Goal: Entertainment & Leisure: Consume media (video, audio)

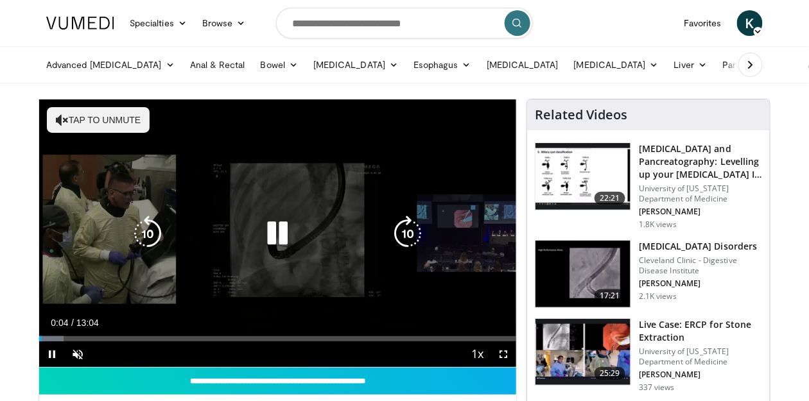
click at [98, 124] on button "Tap to unmute" at bounding box center [98, 120] width 103 height 26
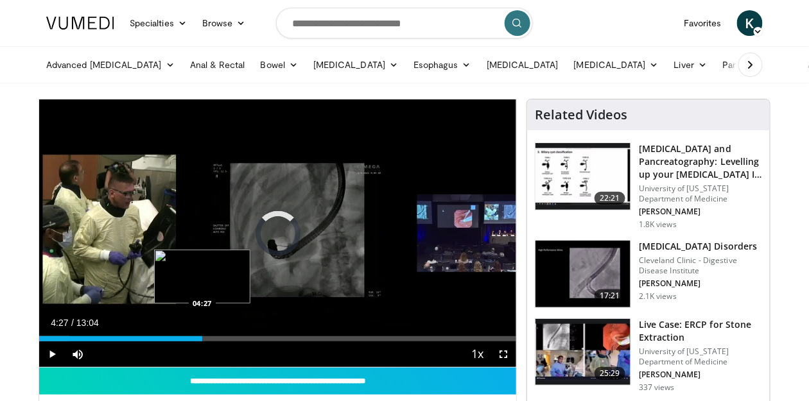
click at [202, 334] on div "Loaded : 6.32% 04:27 04:27" at bounding box center [277, 335] width 477 height 12
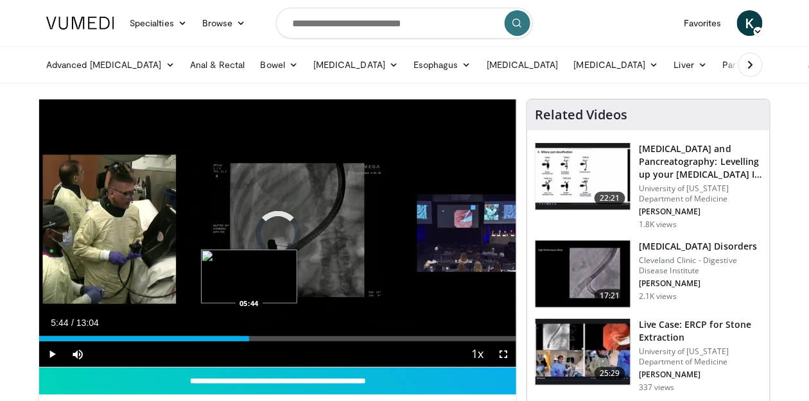
click at [248, 335] on div "Loaded : 42.12% 05:44 05:44" at bounding box center [277, 335] width 477 height 12
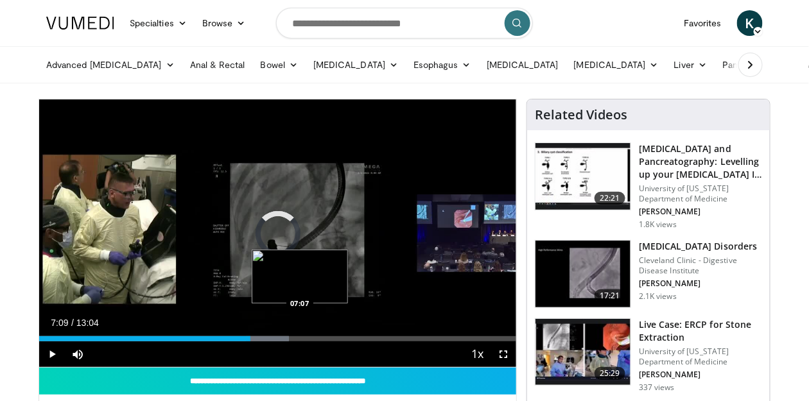
click at [300, 340] on div "Loaded : 52.33% 05:47 07:07" at bounding box center [277, 338] width 477 height 5
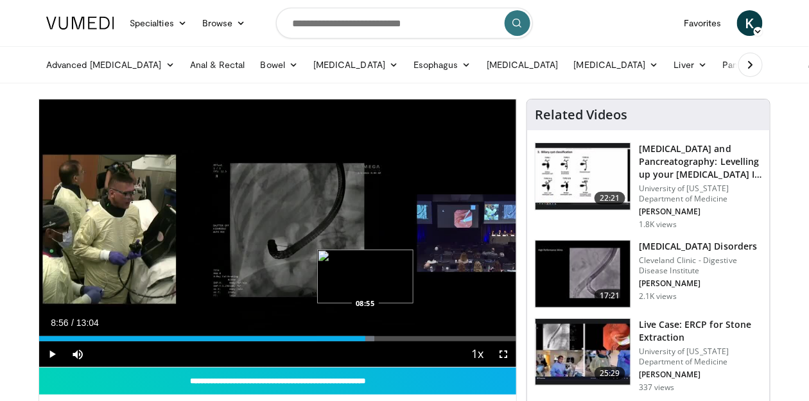
click at [365, 339] on div "Loaded : 70.20% 08:06 08:55" at bounding box center [277, 338] width 477 height 5
click at [392, 335] on div "Loaded : 76.58% 09:39 09:38" at bounding box center [277, 335] width 477 height 12
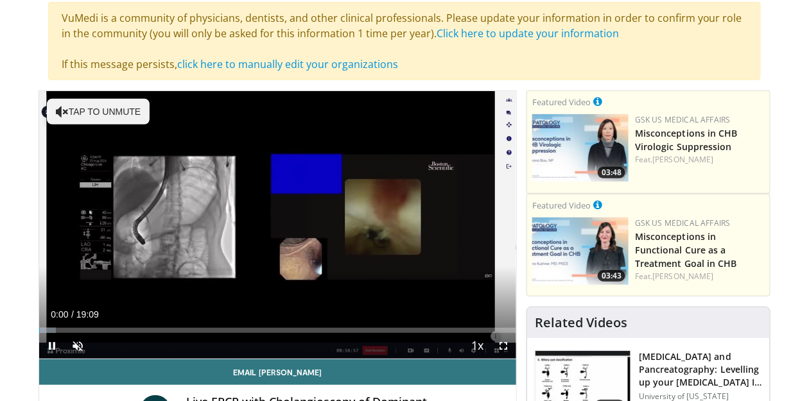
scroll to position [103, 0]
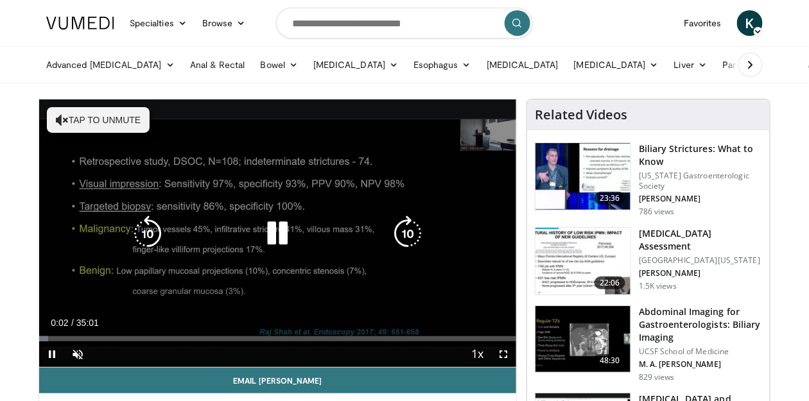
click at [284, 241] on icon "Video Player" at bounding box center [277, 234] width 36 height 36
click at [121, 130] on button "Tap to unmute" at bounding box center [98, 120] width 103 height 26
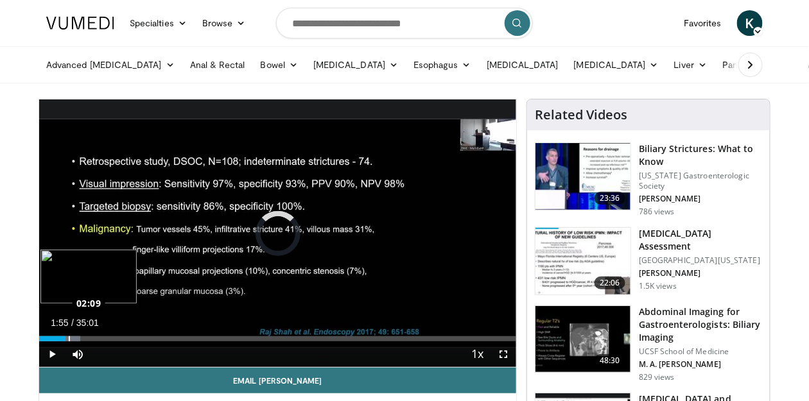
click at [68, 337] on div "Loaded : 8.55% 01:55 02:09" at bounding box center [277, 338] width 477 height 5
click at [75, 339] on div "Progress Bar" at bounding box center [75, 338] width 1 height 5
click at [96, 338] on div "Loaded : 12.83% 04:14 04:16" at bounding box center [277, 338] width 477 height 5
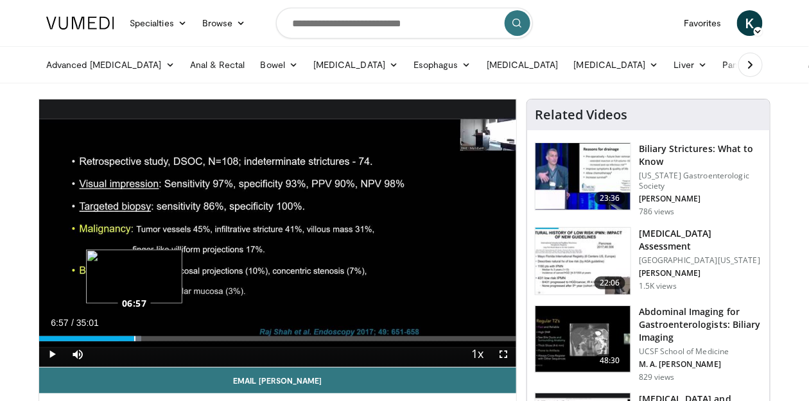
click at [134, 337] on div "Loaded : 21.38% 06:57 06:57" at bounding box center [277, 338] width 477 height 5
click at [141, 337] on div "Loaded : 22.85% 07:31 07:29" at bounding box center [277, 338] width 477 height 5
click at [150, 339] on div "Progress Bar" at bounding box center [146, 338] width 22 height 5
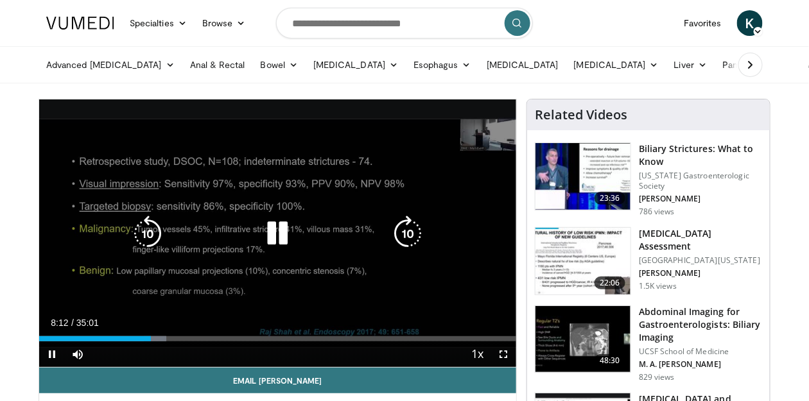
click at [288, 244] on icon "Video Player" at bounding box center [277, 234] width 36 height 36
click at [270, 230] on icon "Video Player" at bounding box center [277, 234] width 36 height 36
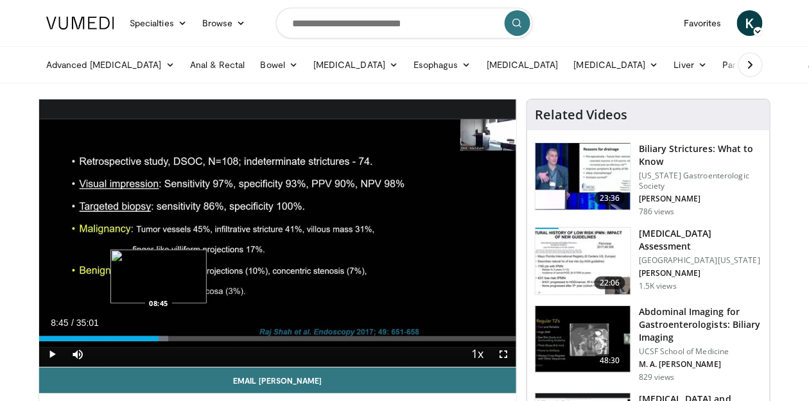
click at [158, 339] on div "Progress Bar" at bounding box center [159, 338] width 17 height 5
click at [160, 340] on div "Progress Bar" at bounding box center [161, 338] width 21 height 5
click at [169, 337] on div "Progress Bar" at bounding box center [166, 338] width 22 height 5
click at [178, 336] on div "Progress Bar" at bounding box center [175, 338] width 22 height 5
click at [183, 338] on div "Loaded : 32.31% 10:35 10:29" at bounding box center [277, 338] width 477 height 5
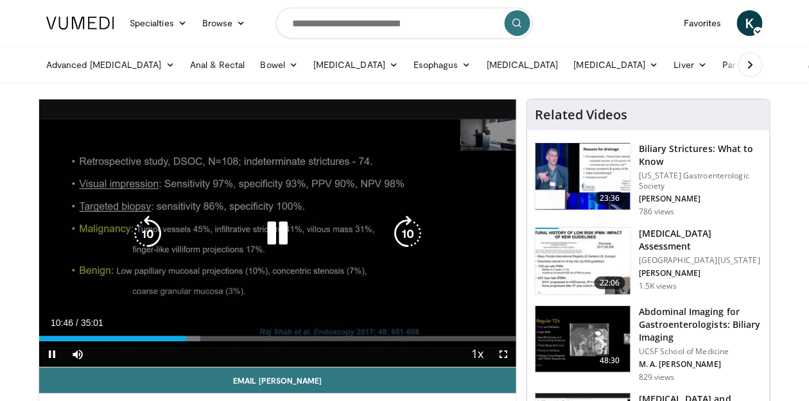
click at [282, 239] on icon "Video Player" at bounding box center [277, 234] width 36 height 36
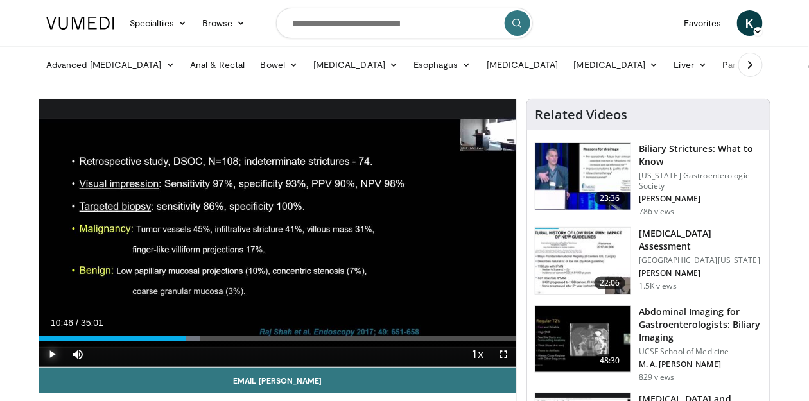
click at [49, 351] on span "Video Player" at bounding box center [52, 354] width 26 height 26
click at [193, 339] on div "Progress Bar" at bounding box center [190, 338] width 21 height 5
click at [201, 339] on div "Loaded : 35.64% 11:54 11:54" at bounding box center [277, 338] width 477 height 5
click at [212, 340] on div "Loaded : 36.11% 11:55 12:45" at bounding box center [277, 338] width 477 height 5
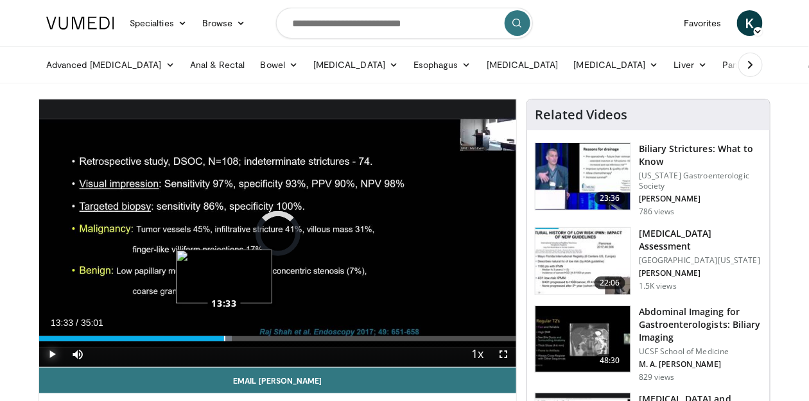
click at [223, 339] on div "Loaded : 40.39% 13:07 13:33" at bounding box center [277, 338] width 477 height 5
click at [232, 341] on div "Progress Bar" at bounding box center [227, 338] width 21 height 5
click at [239, 336] on div "Loaded : 44.19% 14:41 14:41" at bounding box center [277, 338] width 477 height 5
click at [245, 336] on div "Loaded : 45.14% 15:06 15:06" at bounding box center [277, 338] width 477 height 5
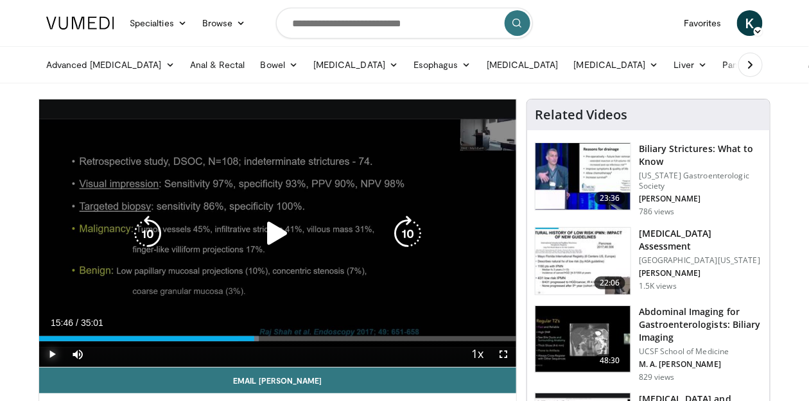
click at [254, 337] on div "Loaded : 46.09% 15:46 15:06" at bounding box center [277, 338] width 477 height 5
click at [270, 232] on icon "Video Player" at bounding box center [277, 234] width 36 height 36
click at [277, 241] on icon "Video Player" at bounding box center [277, 234] width 36 height 36
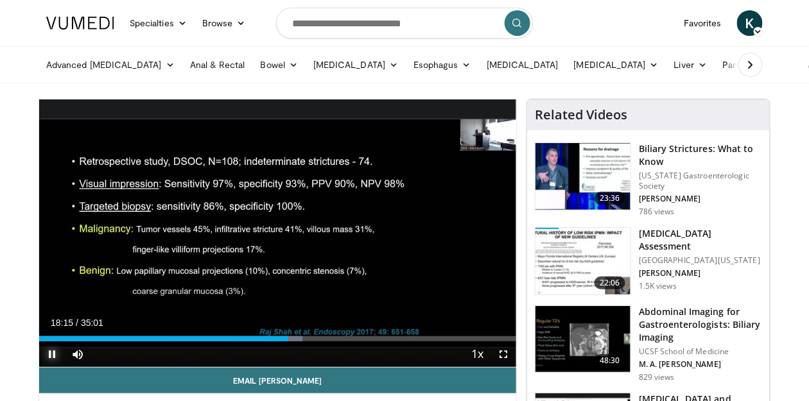
click at [53, 349] on span "Video Player" at bounding box center [52, 354] width 26 height 26
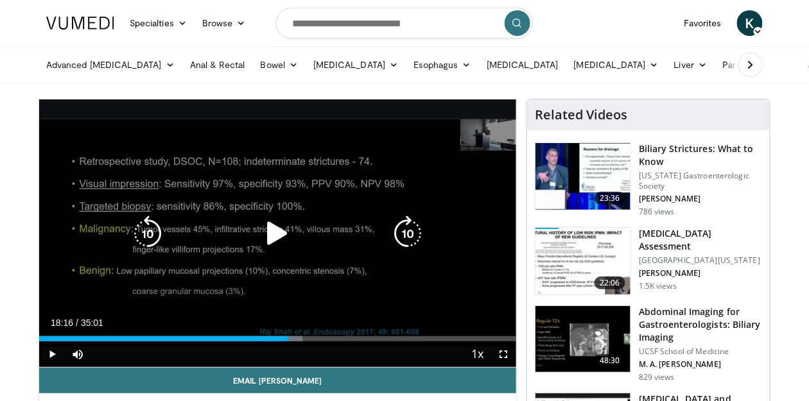
click at [280, 237] on icon "Video Player" at bounding box center [277, 234] width 36 height 36
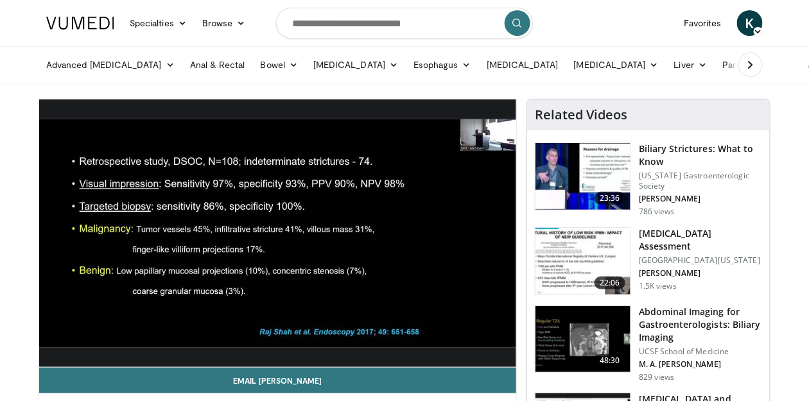
click at [129, 257] on div "10 seconds Tap to unmute" at bounding box center [277, 233] width 477 height 268
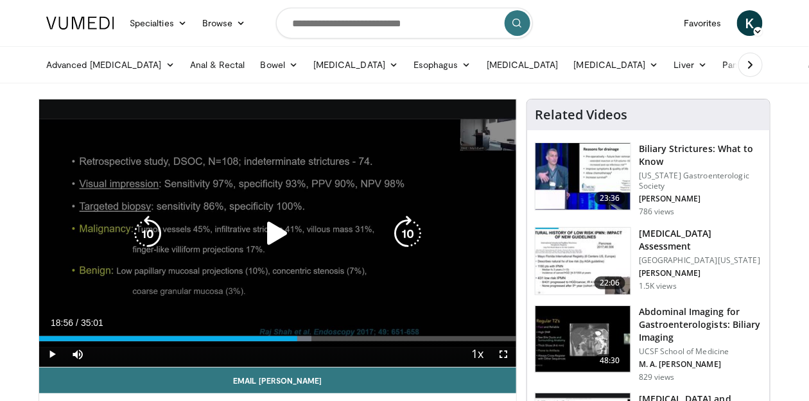
click at [134, 263] on div "10 seconds Tap to unmute" at bounding box center [277, 233] width 477 height 268
click at [163, 249] on icon "Video Player" at bounding box center [148, 234] width 36 height 36
click at [285, 239] on icon "Video Player" at bounding box center [277, 234] width 36 height 36
click at [265, 236] on icon "Video Player" at bounding box center [277, 234] width 36 height 36
click at [273, 229] on icon "Video Player" at bounding box center [277, 234] width 36 height 36
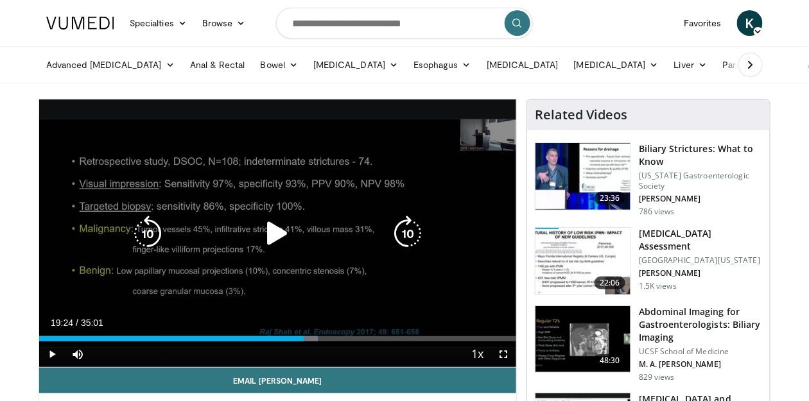
click at [145, 231] on icon "Video Player" at bounding box center [148, 234] width 36 height 36
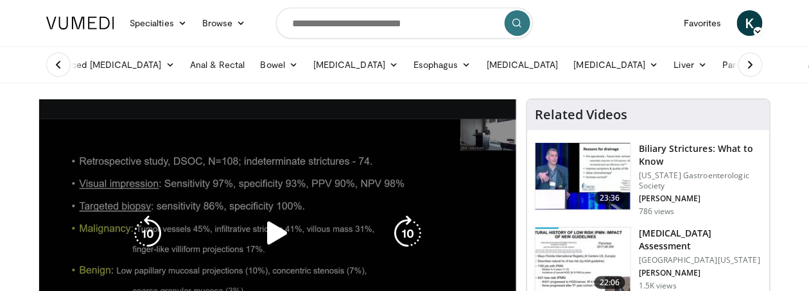
click at [275, 229] on icon "Video Player" at bounding box center [277, 234] width 36 height 36
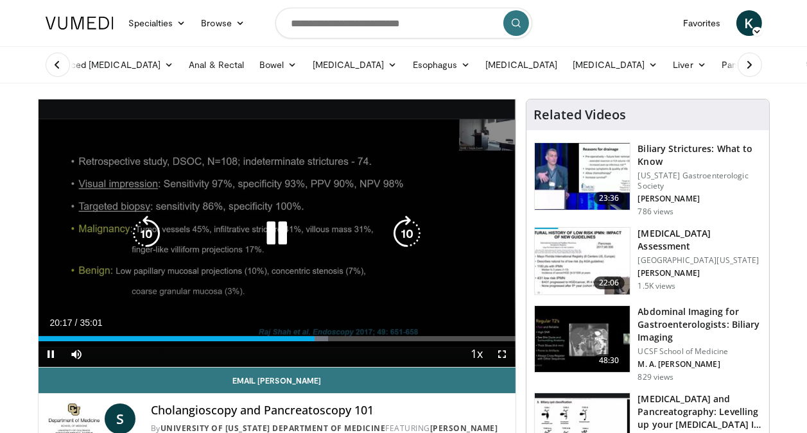
click at [281, 237] on icon "Video Player" at bounding box center [277, 234] width 36 height 36
click at [275, 229] on icon "Video Player" at bounding box center [277, 234] width 36 height 36
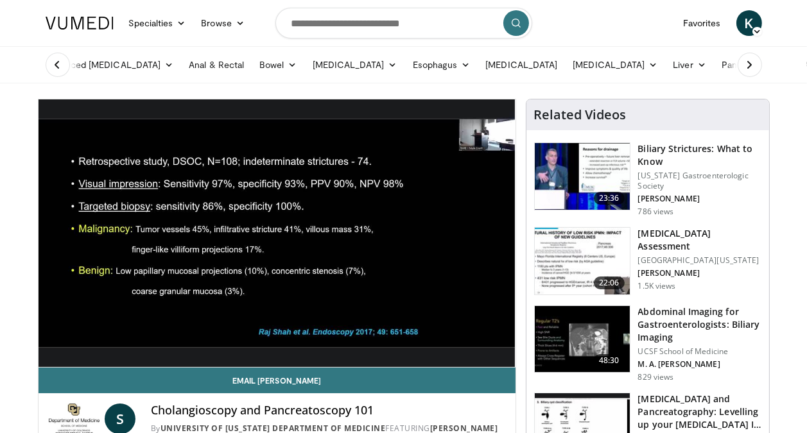
click at [346, 338] on div "10 seconds Tap to unmute" at bounding box center [277, 233] width 477 height 268
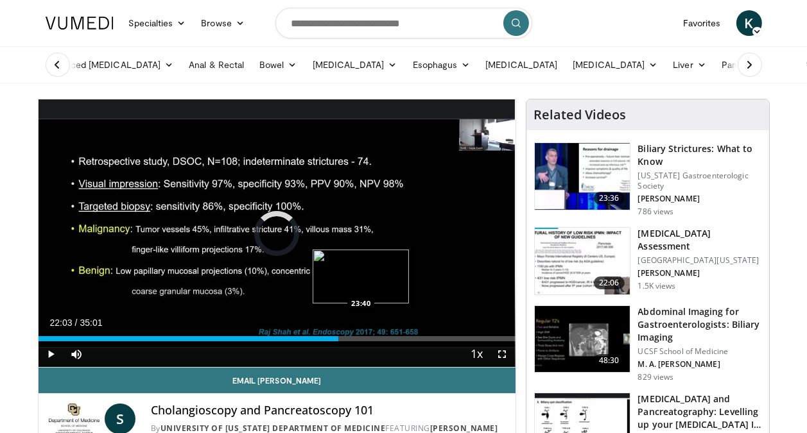
click at [361, 338] on div "Loaded : 0.00% 22:03 23:40" at bounding box center [277, 338] width 477 height 5
click at [376, 343] on div "Current Time 23:43 / Duration 35:01 Play Skip Backward Skip Forward Mute 100% L…" at bounding box center [277, 354] width 477 height 26
click at [370, 336] on div "Loaded : 70.80% 24:22 24:22" at bounding box center [277, 338] width 477 height 5
click at [378, 336] on div "Loaded : 72.71% 24:59 24:56" at bounding box center [277, 338] width 477 height 5
click at [383, 338] on div "Progress Bar" at bounding box center [382, 338] width 21 height 5
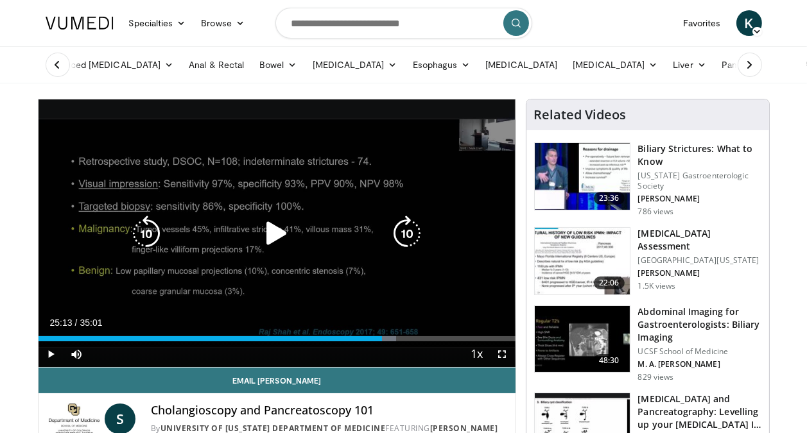
click at [272, 236] on icon "Video Player" at bounding box center [277, 234] width 36 height 36
click at [157, 227] on icon "Video Player" at bounding box center [146, 234] width 36 height 36
click at [151, 228] on icon "Video Player" at bounding box center [146, 234] width 36 height 36
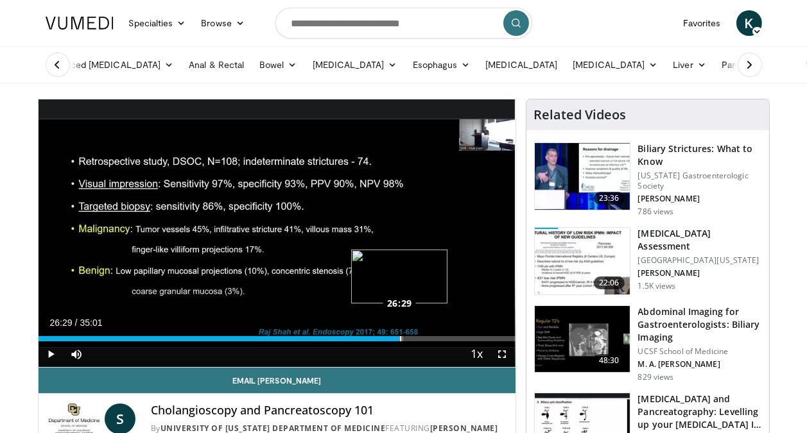
click at [399, 338] on div "Loaded : 76.51% 26:29 26:29" at bounding box center [277, 338] width 477 height 5
click at [411, 338] on div "Progress Bar" at bounding box center [409, 338] width 10 height 5
click at [427, 338] on div "Loaded : 81.26% 27:22 28:28" at bounding box center [277, 338] width 477 height 5
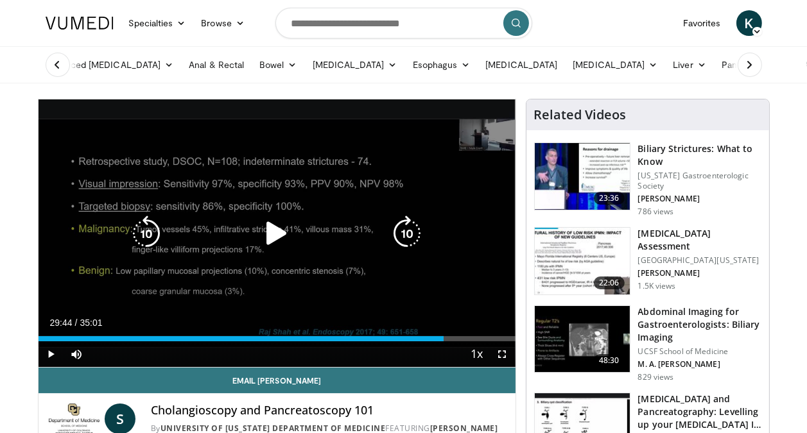
click at [443, 336] on div "Loaded : 85.06% 29:44 28:28" at bounding box center [277, 338] width 477 height 5
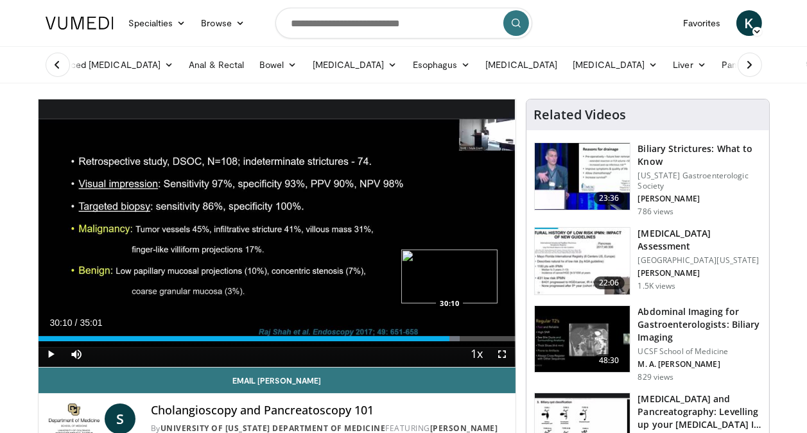
click at [449, 339] on div "Loaded : 88.39% 30:10 30:10" at bounding box center [277, 338] width 477 height 5
click at [459, 337] on div "Progress Bar" at bounding box center [454, 338] width 22 height 5
click at [451, 340] on div "Loaded : 86.96% 30:58 30:15" at bounding box center [277, 338] width 477 height 5
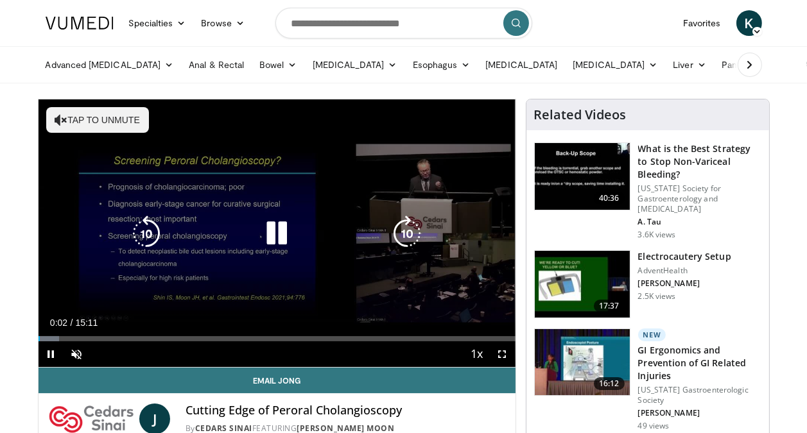
click at [73, 119] on button "Tap to unmute" at bounding box center [97, 120] width 103 height 26
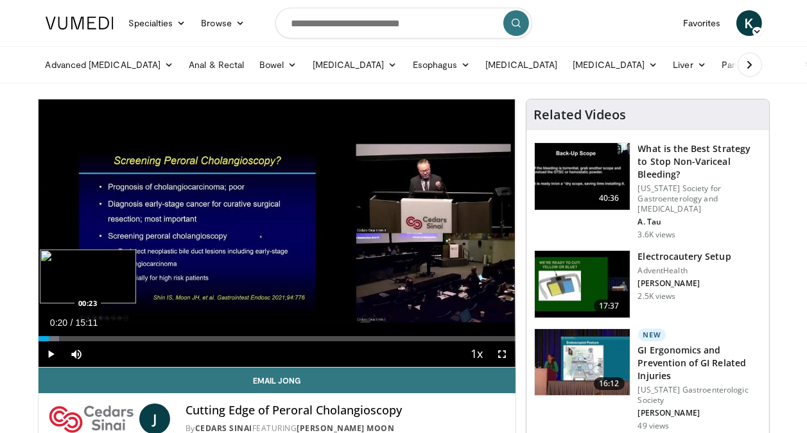
click at [49, 332] on div "Loaded : 4.34% 00:20 00:23" at bounding box center [277, 335] width 477 height 12
click at [64, 335] on div "Loaded : 8.69% 00:50 00:50" at bounding box center [277, 335] width 477 height 12
click at [78, 338] on div "Loaded : 13.04% 01:17 01:17" at bounding box center [277, 338] width 477 height 5
click at [89, 338] on div "Progress Bar" at bounding box center [87, 338] width 47 height 5
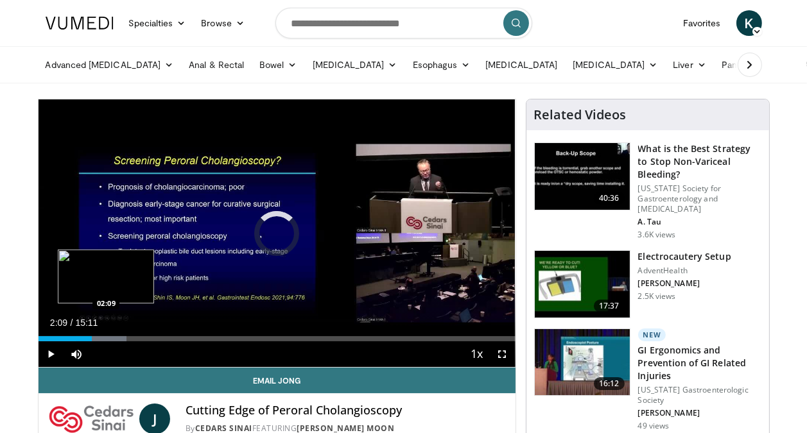
click at [105, 340] on div "Progress Bar" at bounding box center [101, 338] width 51 height 5
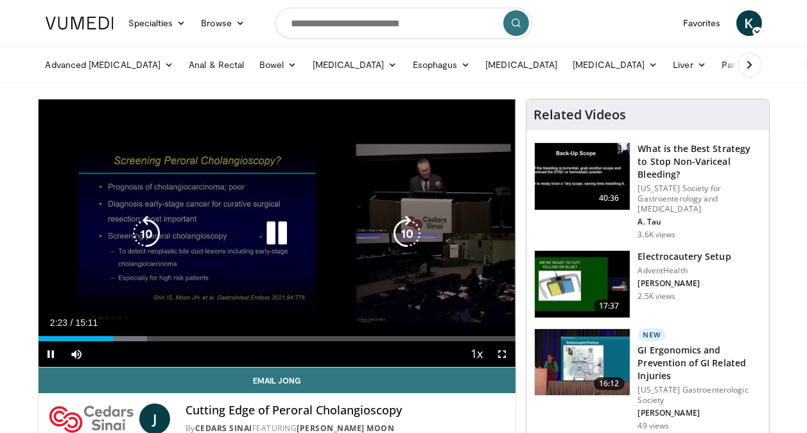
click at [139, 243] on icon "Video Player" at bounding box center [146, 234] width 36 height 36
click at [268, 233] on icon "Video Player" at bounding box center [277, 234] width 36 height 36
